Goal: Check status

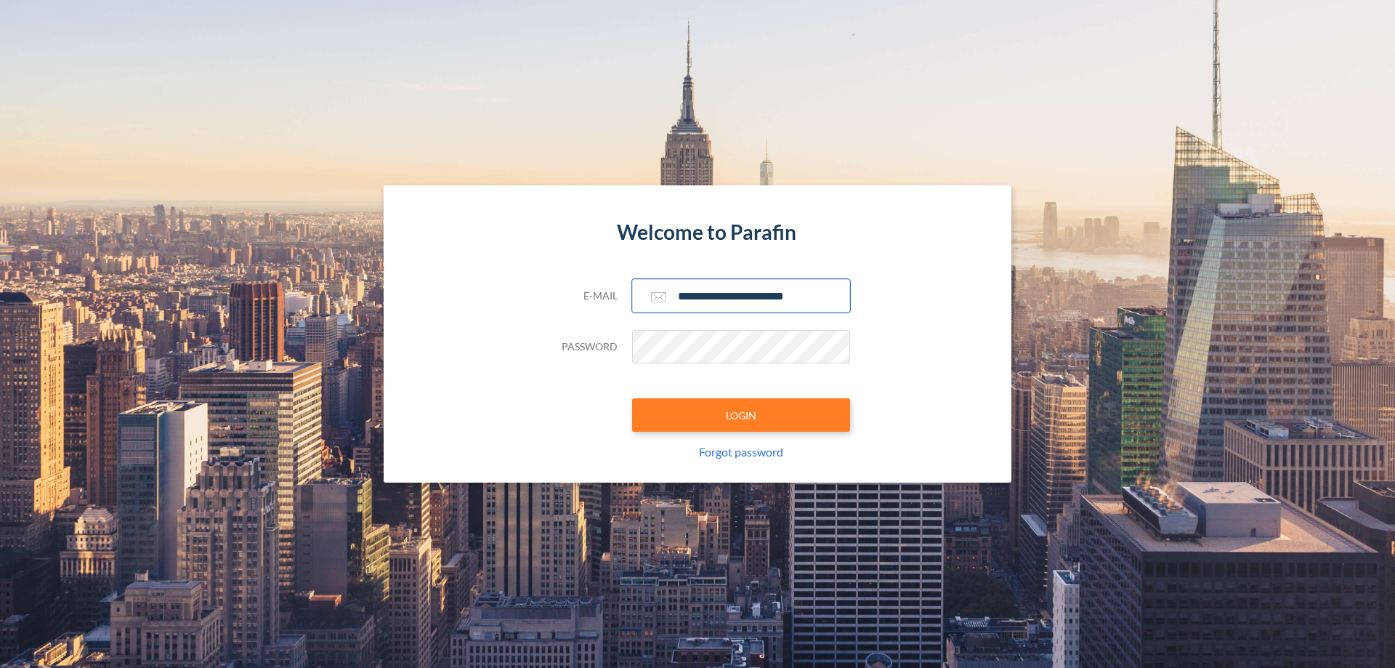
type input "**********"
click at [741, 415] on button "LOGIN" at bounding box center [741, 414] width 218 height 33
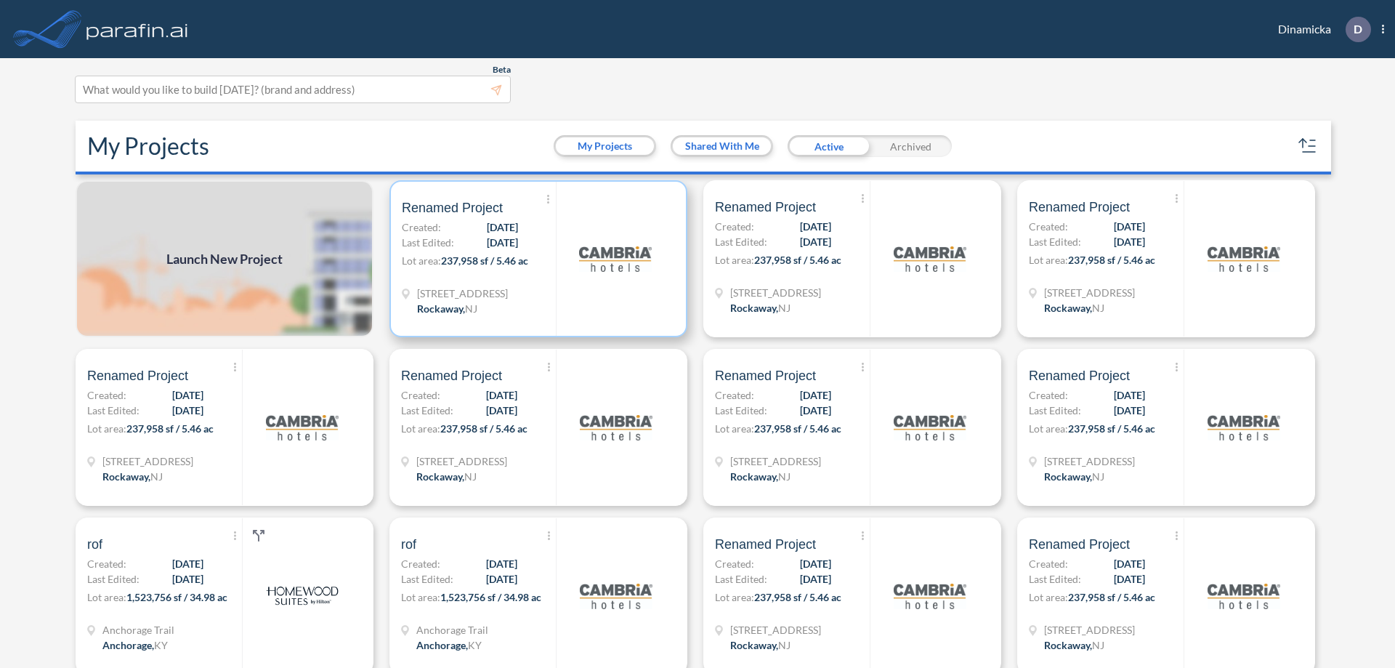
scroll to position [4, 0]
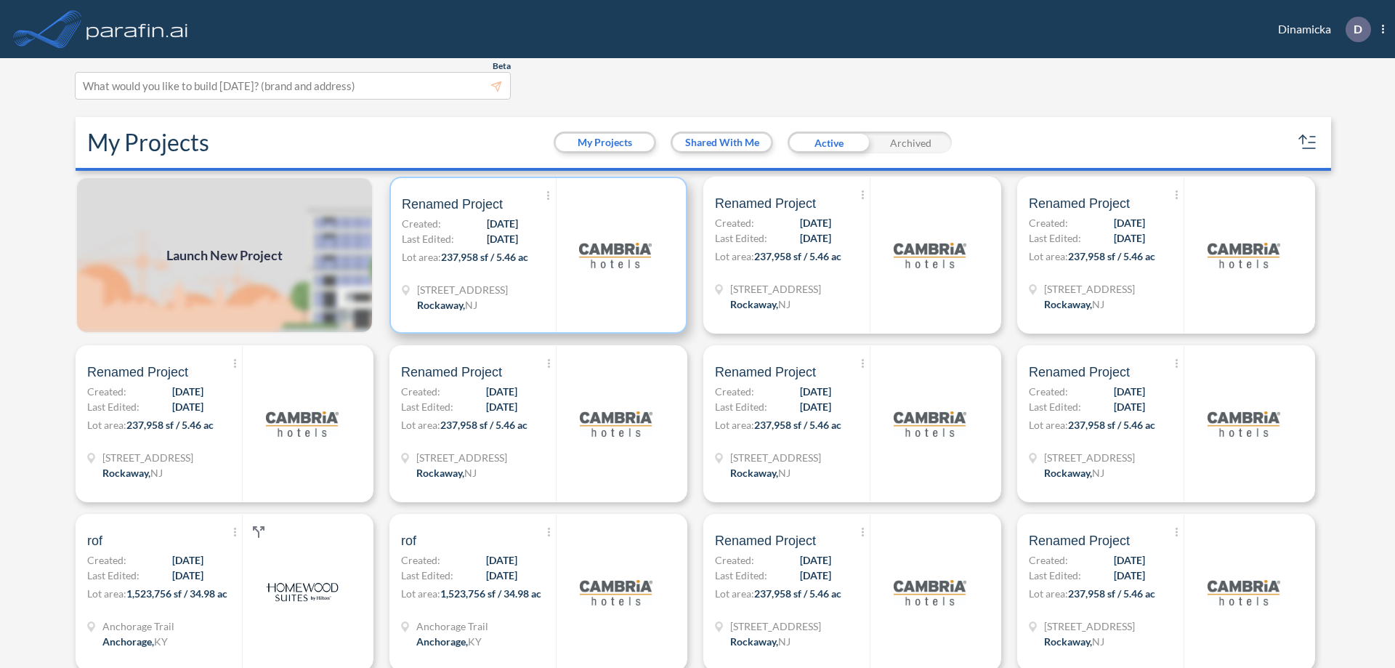
click at [536, 255] on p "Lot area: 237,958 sf / 5.46 ac" at bounding box center [479, 259] width 154 height 21
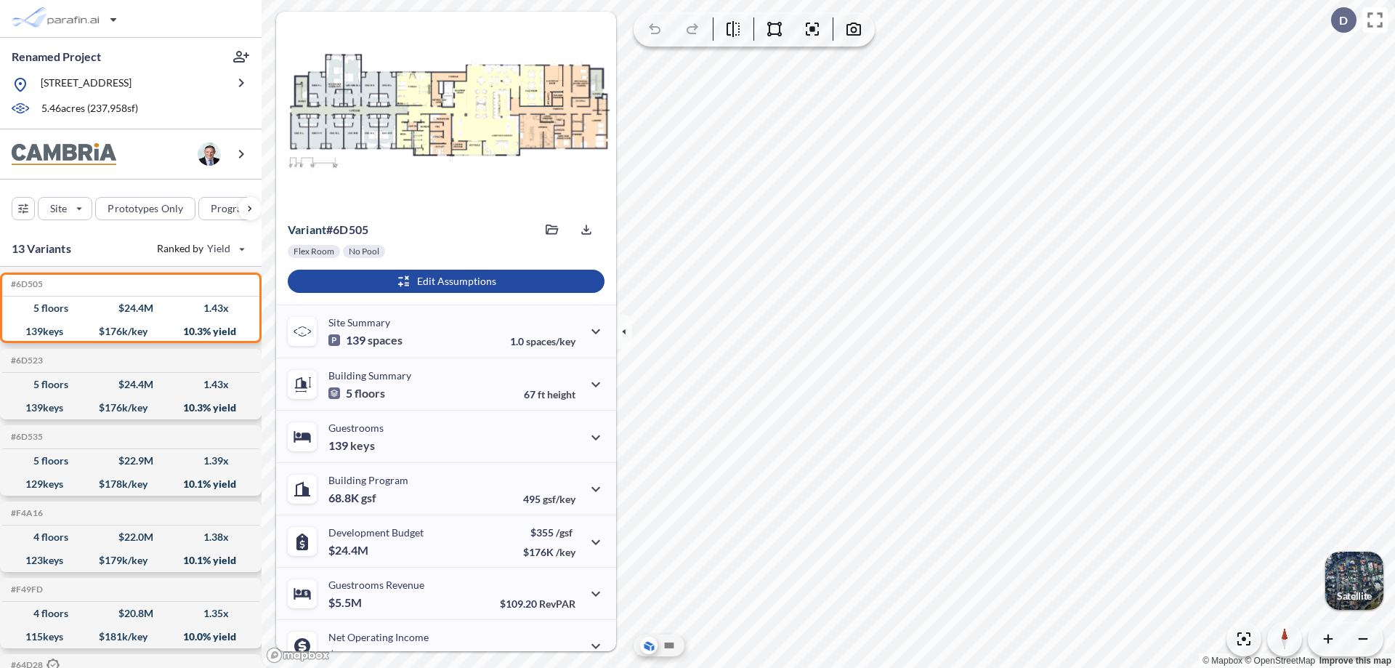
scroll to position [73, 0]
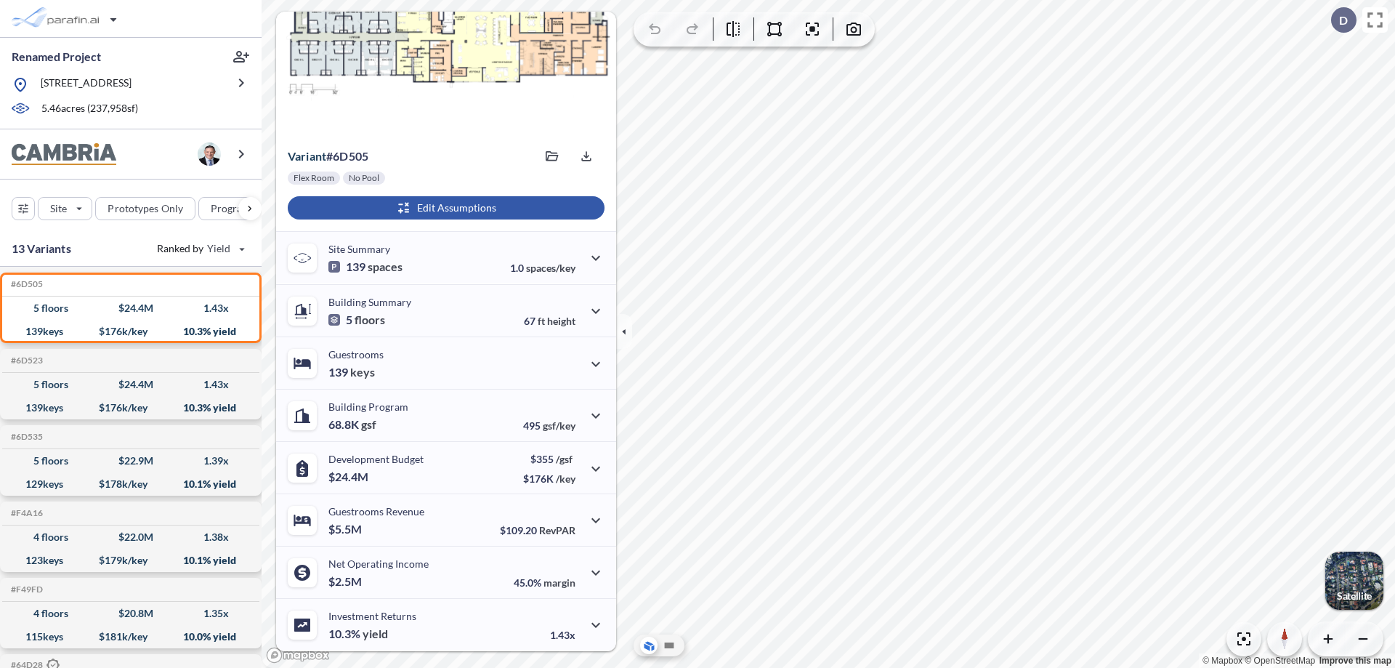
click at [444, 208] on div "button" at bounding box center [446, 207] width 317 height 23
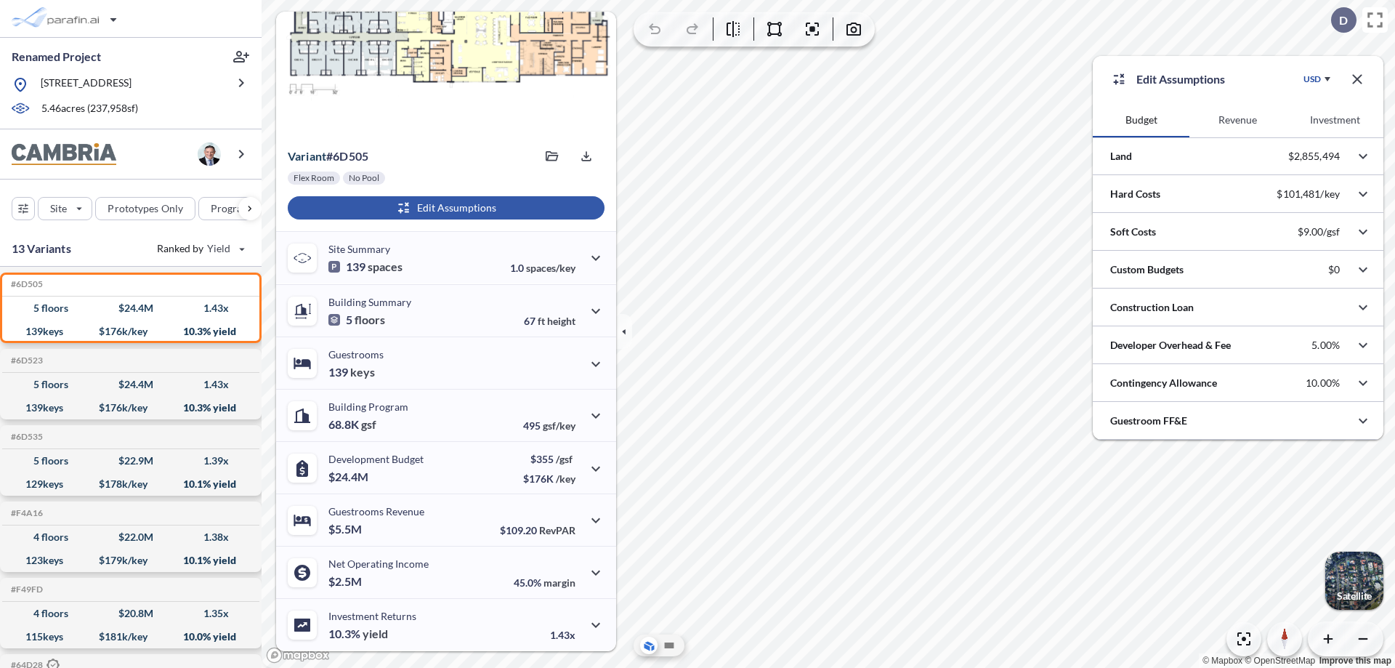
click at [1238, 120] on button "Revenue" at bounding box center [1238, 119] width 97 height 35
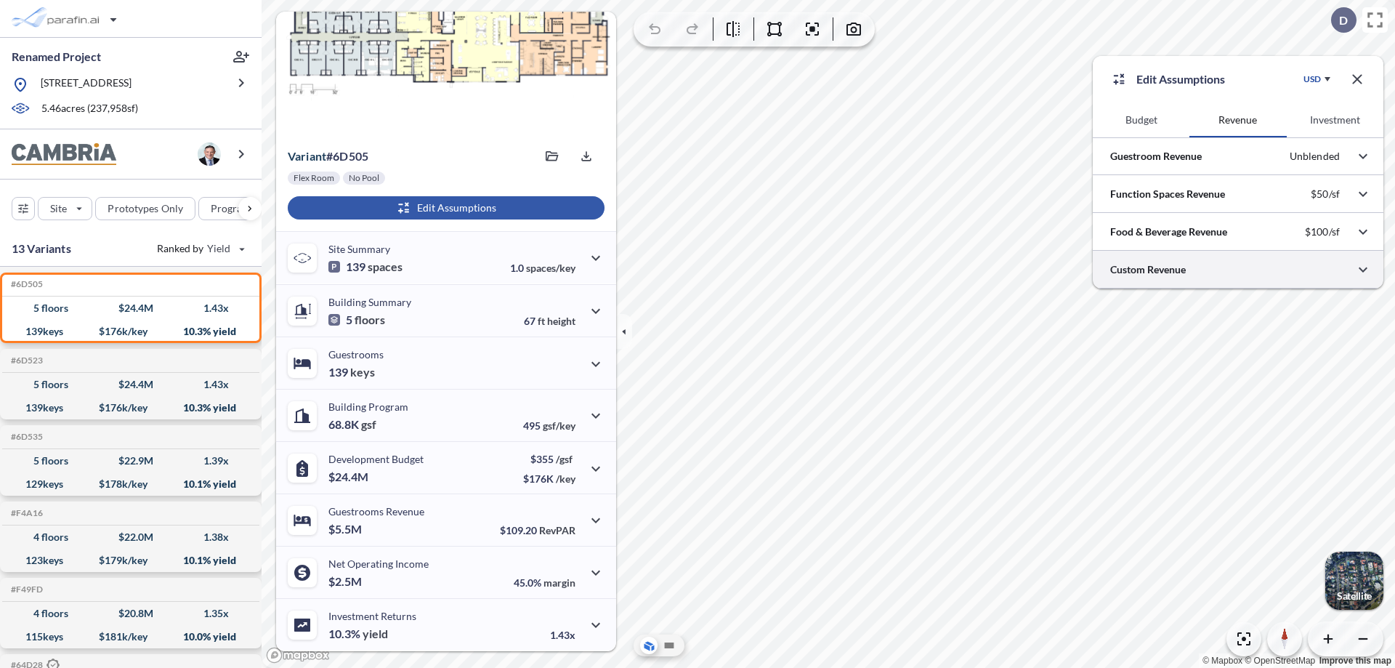
click at [1238, 270] on div at bounding box center [1238, 269] width 291 height 37
